Goal: Task Accomplishment & Management: Manage account settings

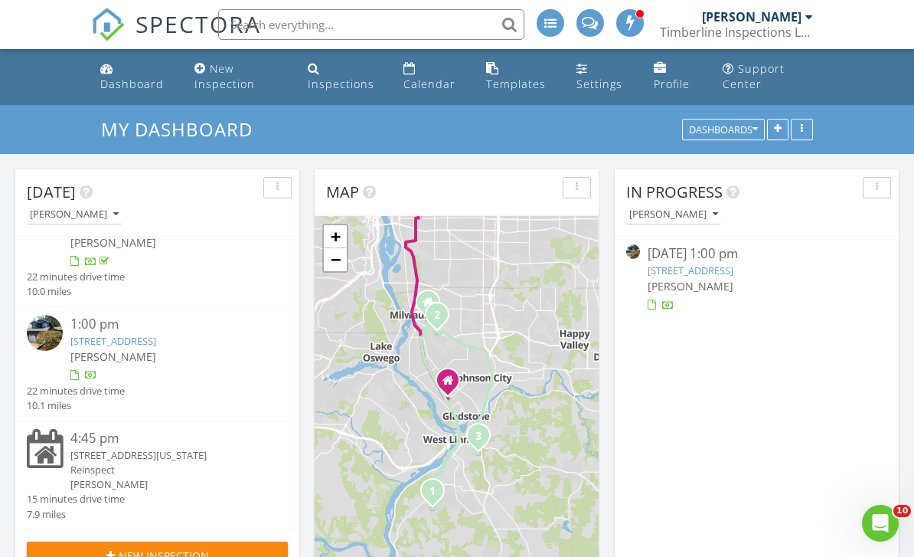
scroll to position [54, 0]
click at [156, 346] on link "12491 SE 41st Ct , Milwaukie, OR 97222" at bounding box center [113, 341] width 86 height 14
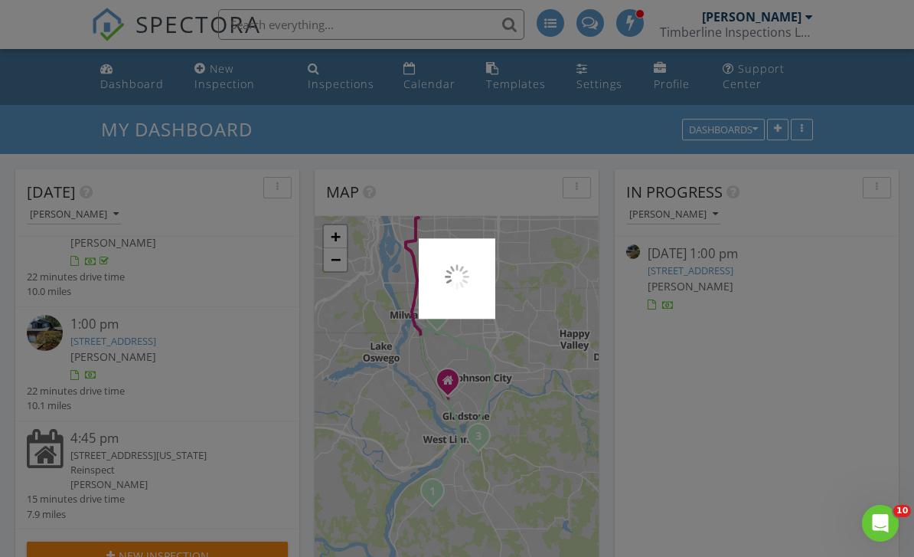
click at [207, 345] on div at bounding box center [457, 278] width 914 height 557
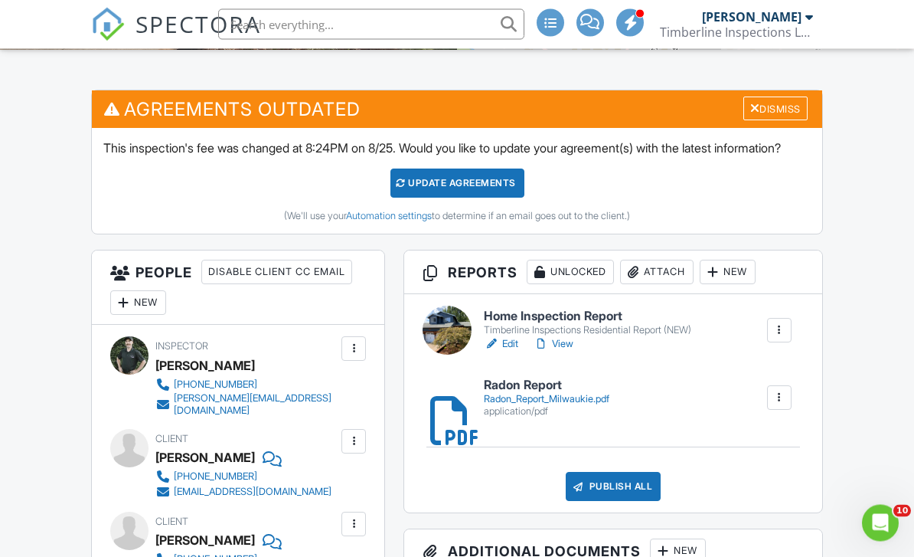
scroll to position [375, 0]
click at [621, 501] on div "Publish All" at bounding box center [614, 486] width 96 height 29
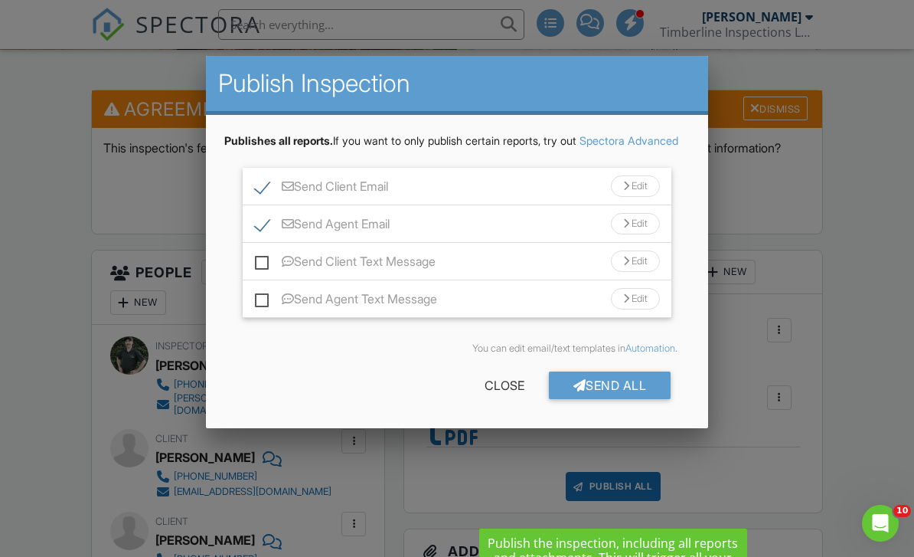
click at [642, 399] on div "Send All" at bounding box center [610, 385] width 123 height 28
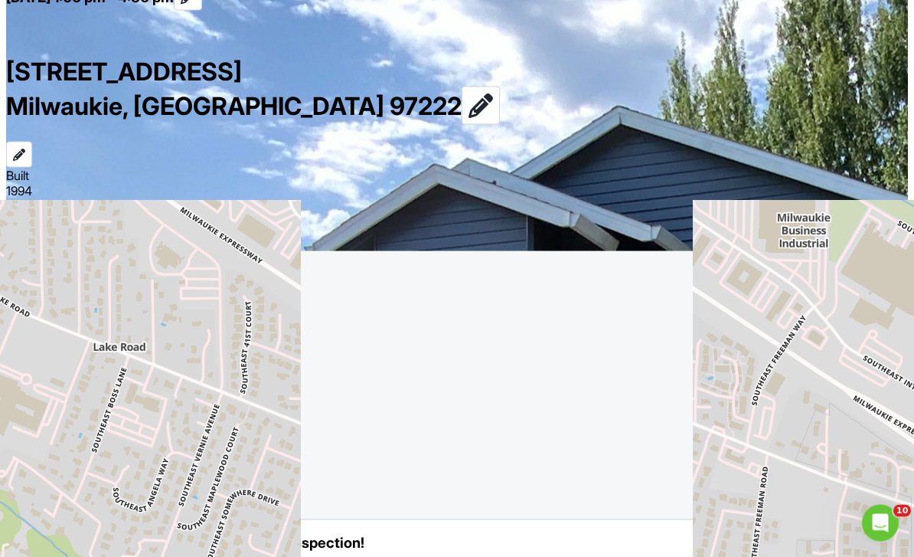
scroll to position [1091, 0]
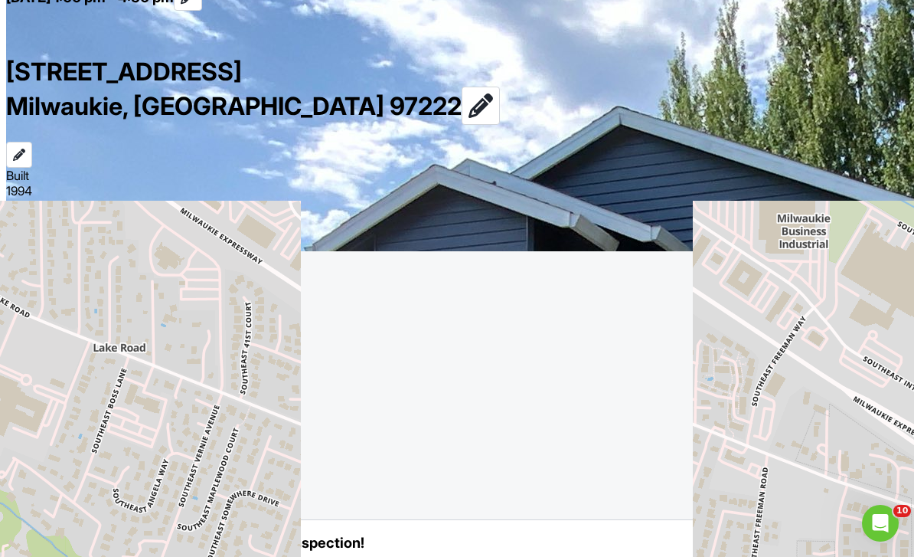
scroll to position [348, 0]
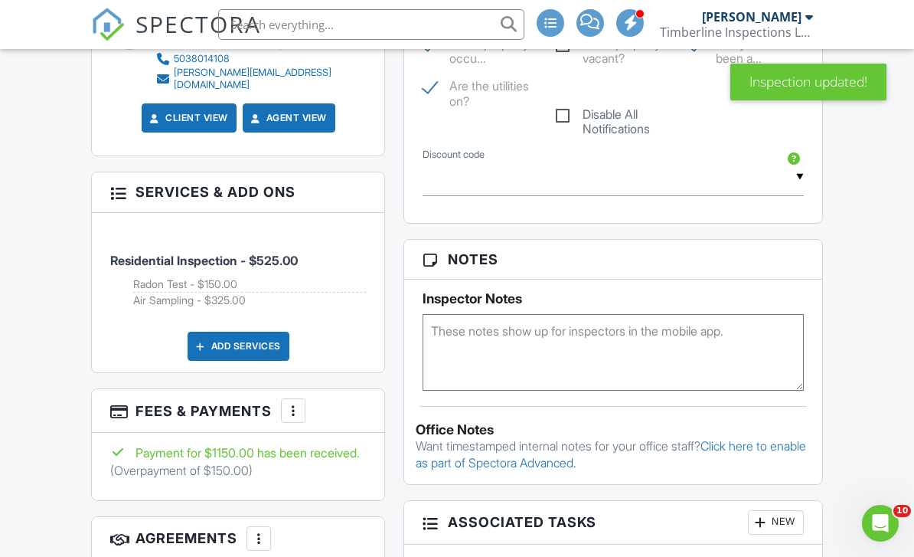
scroll to position [1082, 0]
click at [293, 418] on div at bounding box center [293, 410] width 15 height 15
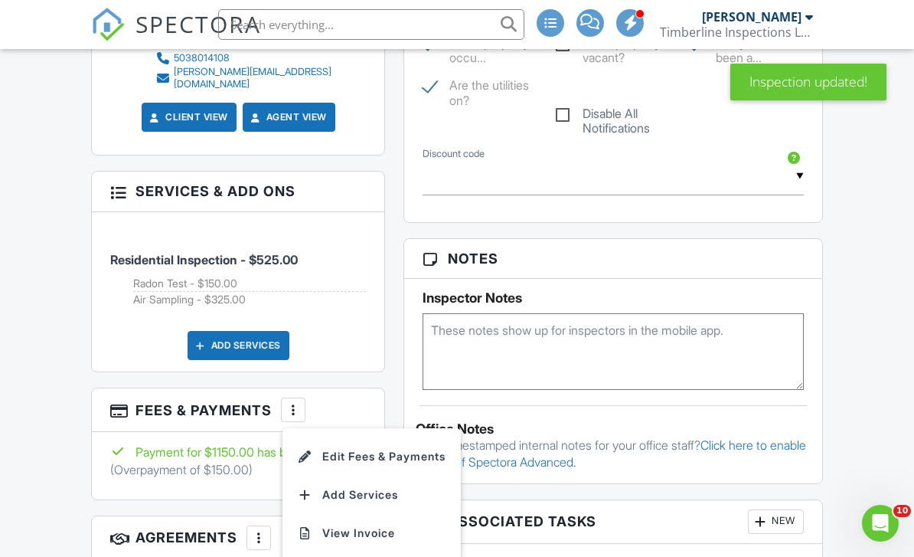
click at [422, 459] on li "Edit Fees & Payments" at bounding box center [372, 456] width 160 height 38
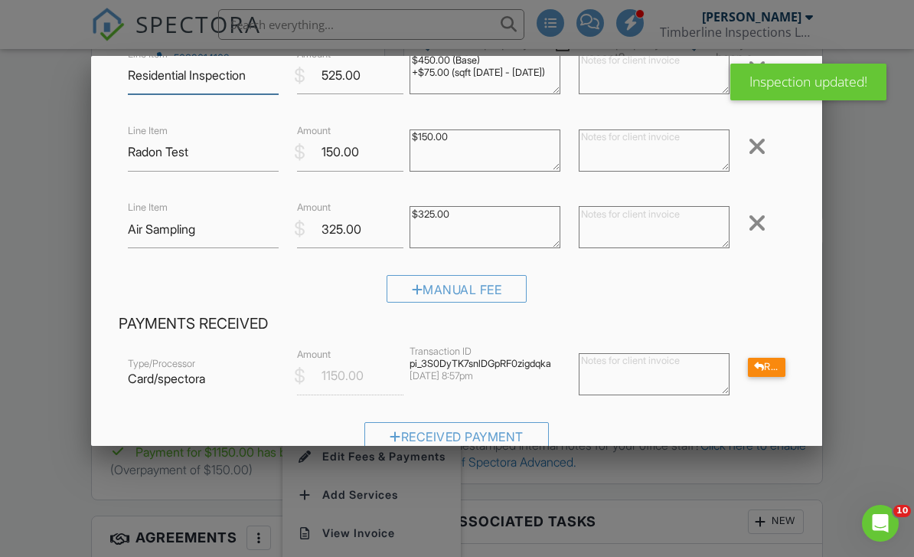
scroll to position [119, 0]
click at [773, 375] on div "Refund" at bounding box center [767, 367] width 38 height 19
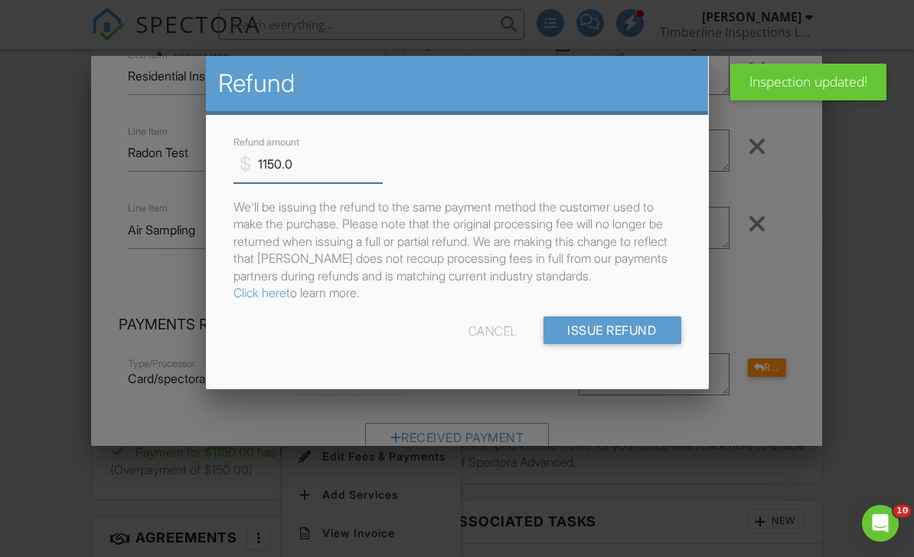
click at [298, 168] on input "1150.0" at bounding box center [308, 164] width 149 height 38
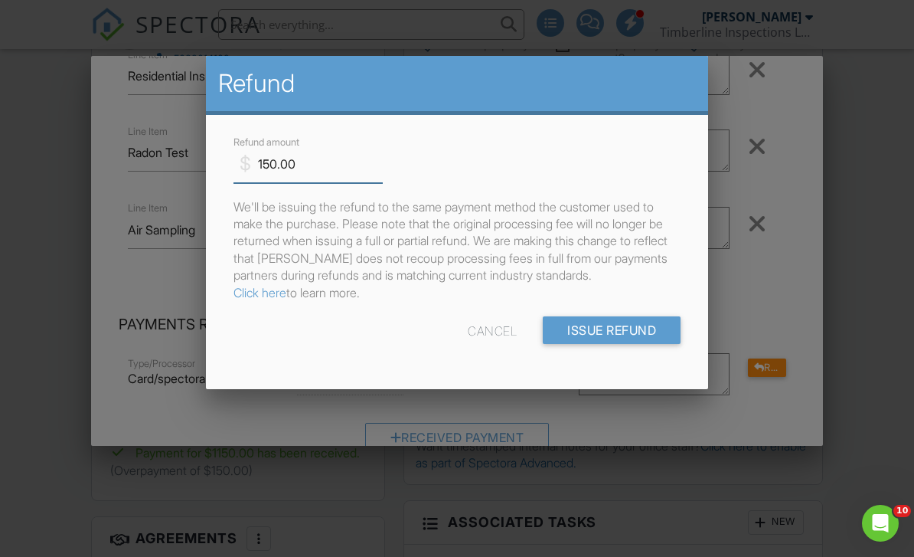
type input "150.00"
click at [644, 209] on p "We'll be issuing the refund to the same payment method the customer used to mak…" at bounding box center [458, 249] width 448 height 103
click at [632, 335] on input "Issue Refund" at bounding box center [612, 330] width 138 height 28
